Goal: Task Accomplishment & Management: Use online tool/utility

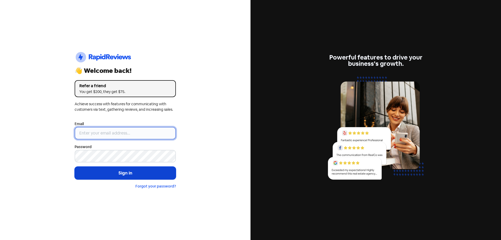
type input "[EMAIL_ADDRESS][DOMAIN_NAME]"
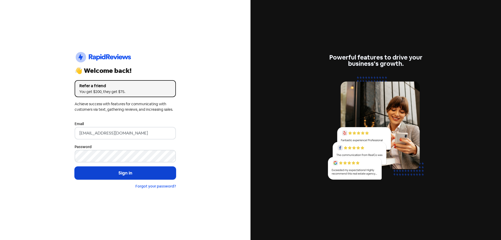
click at [112, 174] on button "Sign in" at bounding box center [125, 173] width 101 height 13
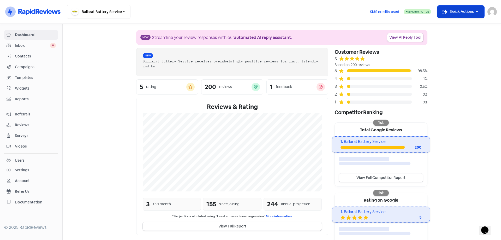
click at [472, 9] on button "Icon For Thunder-move Quick Actions" at bounding box center [461, 11] width 47 height 13
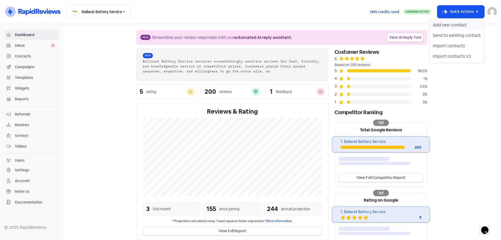
click at [453, 24] on button "Add new contact" at bounding box center [457, 25] width 54 height 10
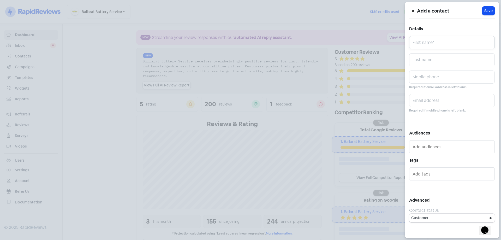
click at [424, 44] on input "text" at bounding box center [452, 42] width 86 height 13
type input "[PERSON_NAME]`"
paste input "[PERSON_NAME] #0400694185"
drag, startPoint x: 432, startPoint y: 78, endPoint x: 413, endPoint y: 81, distance: 19.0
click at [413, 81] on input "[PERSON_NAME] #0400694185" at bounding box center [452, 76] width 86 height 13
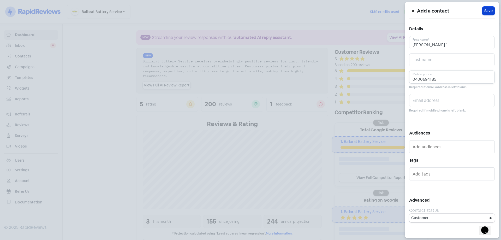
type input "0400694185"
click at [490, 10] on span "Save" at bounding box center [488, 10] width 8 height 5
